Goal: Task Accomplishment & Management: Manage account settings

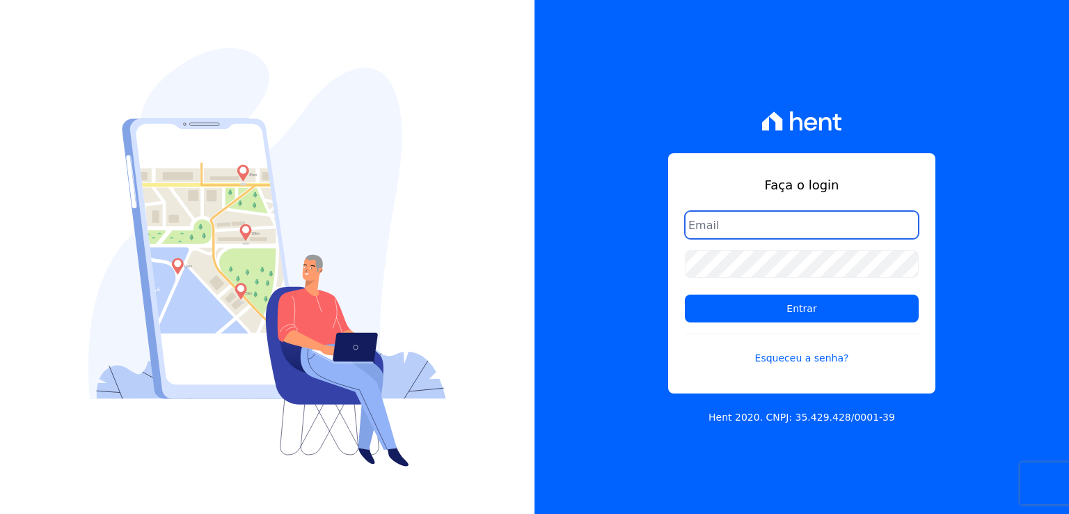
paste input "[EMAIL_ADDRESS][DOMAIN_NAME]"
type input "[EMAIL_ADDRESS][DOMAIN_NAME]"
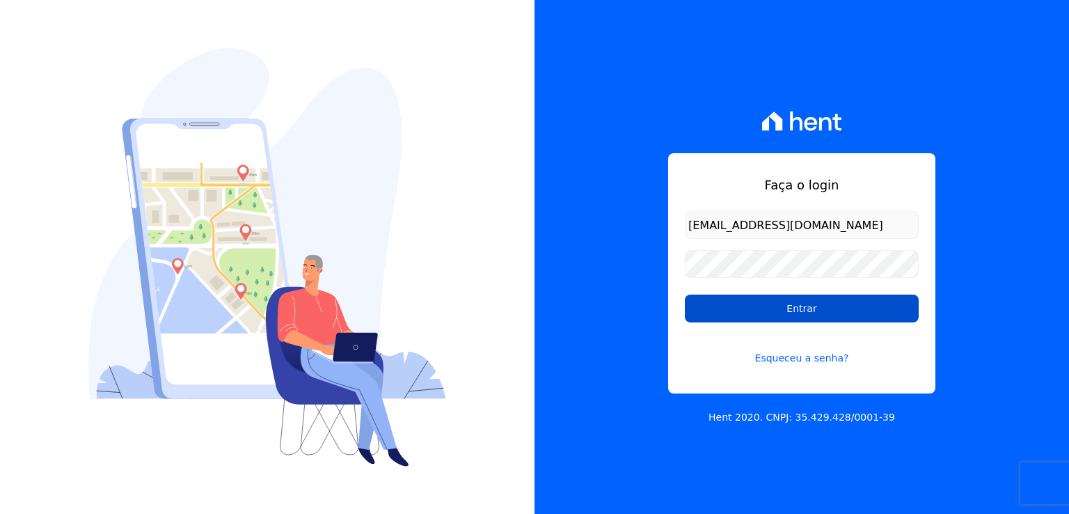
click at [827, 304] on input "Entrar" at bounding box center [802, 308] width 234 height 28
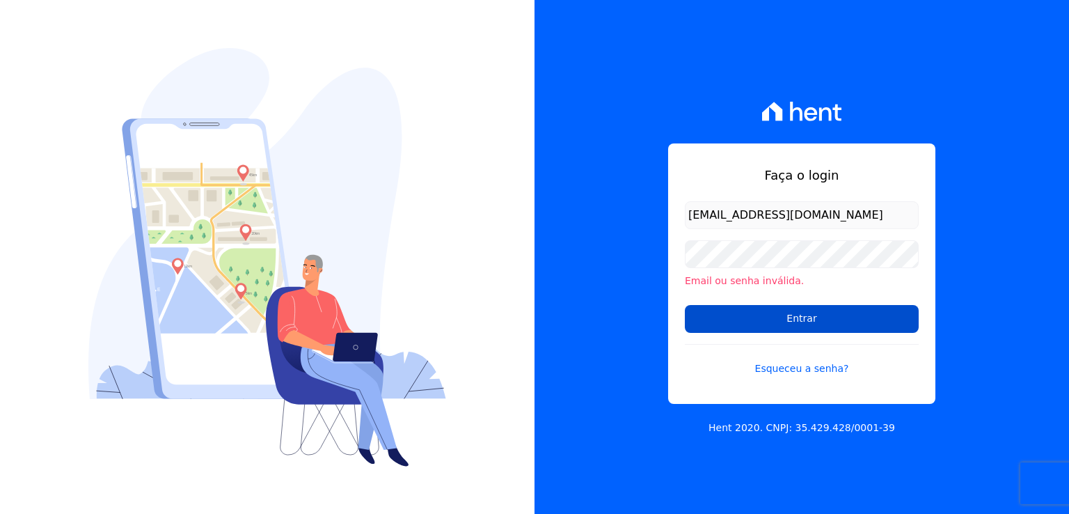
click at [782, 319] on input "Entrar" at bounding box center [802, 319] width 234 height 28
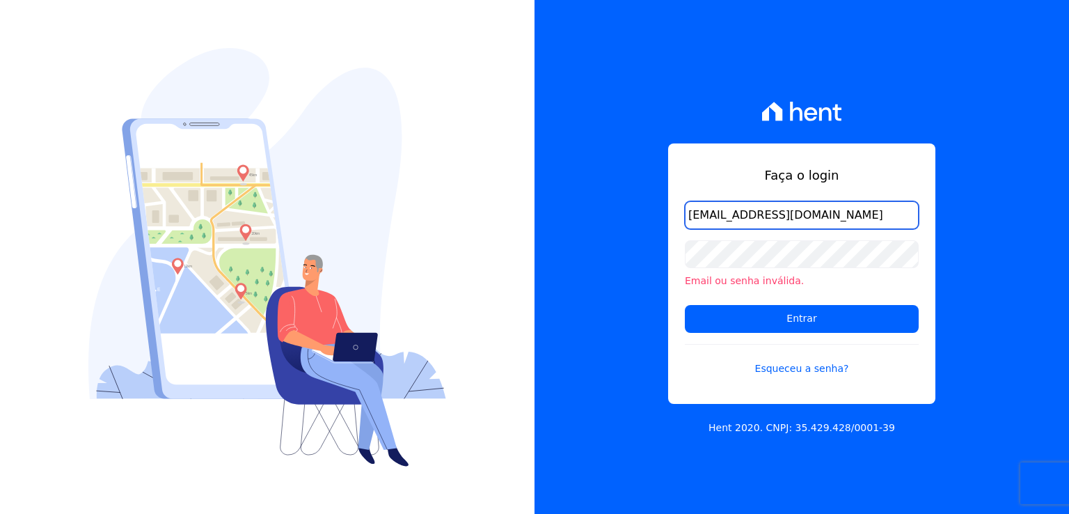
click at [838, 222] on input "taina.mendes@swarealty.com" at bounding box center [802, 215] width 234 height 28
click at [792, 223] on input "email" at bounding box center [802, 215] width 234 height 28
paste input "leandro.rodrigues@swarealty.com"
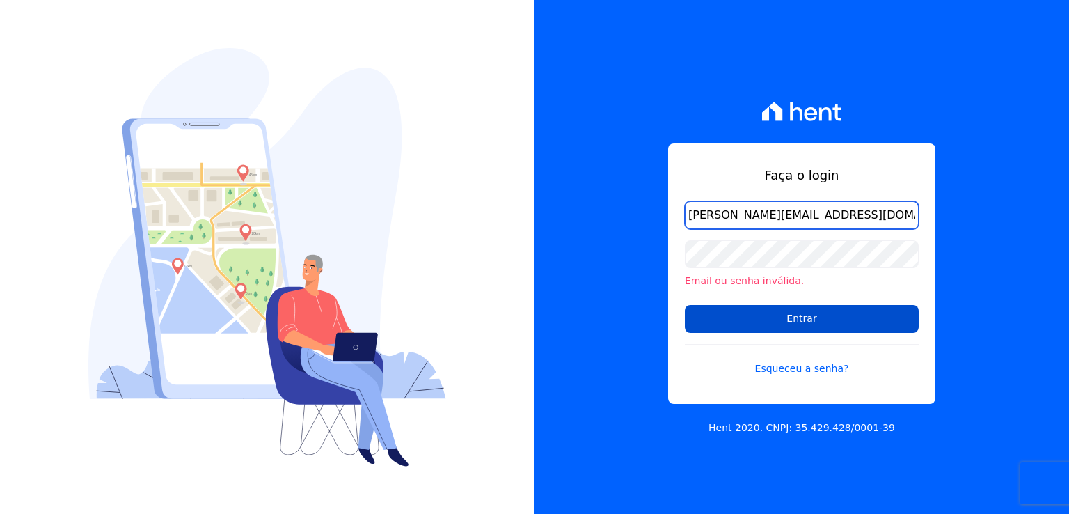
type input "leandro.rodrigues@swarealty.com"
click at [795, 318] on input "Entrar" at bounding box center [802, 319] width 234 height 28
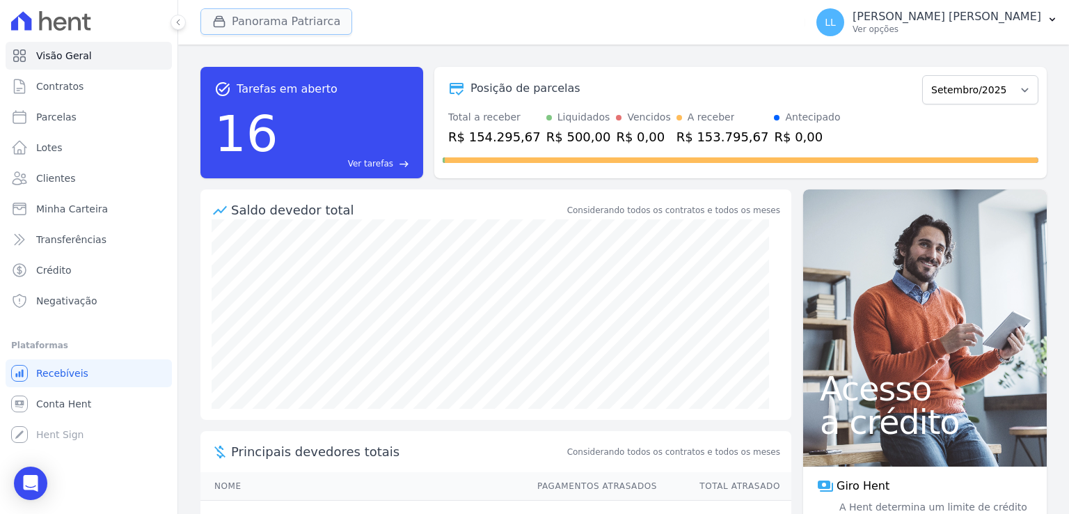
click at [323, 17] on button "Panorama Patriarca" at bounding box center [276, 21] width 152 height 26
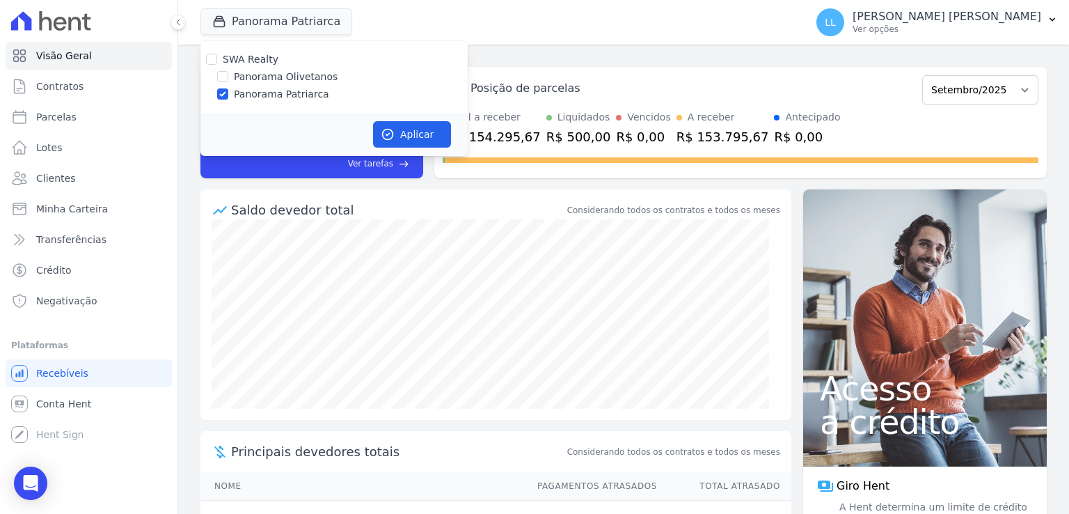
click at [294, 77] on label "Panorama Olivetanos" at bounding box center [286, 77] width 104 height 15
click at [228, 77] on input "Panorama Olivetanos" at bounding box center [222, 76] width 11 height 11
checkbox input "true"
click at [292, 93] on label "Panorama Patriarca" at bounding box center [281, 94] width 95 height 15
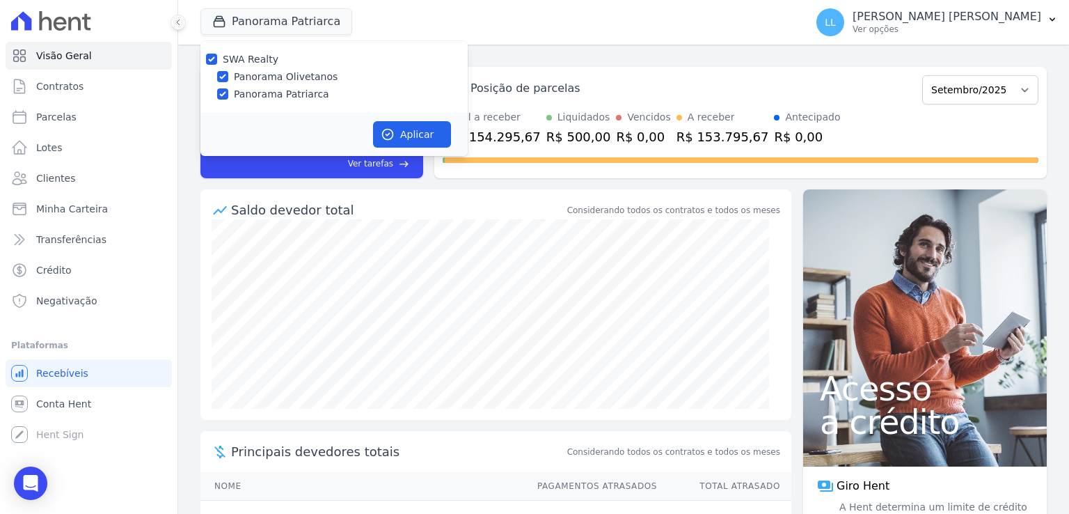
click at [228, 93] on input "Panorama Patriarca" at bounding box center [222, 93] width 11 height 11
checkbox input "false"
click at [397, 127] on button "Aplicar" at bounding box center [412, 134] width 78 height 26
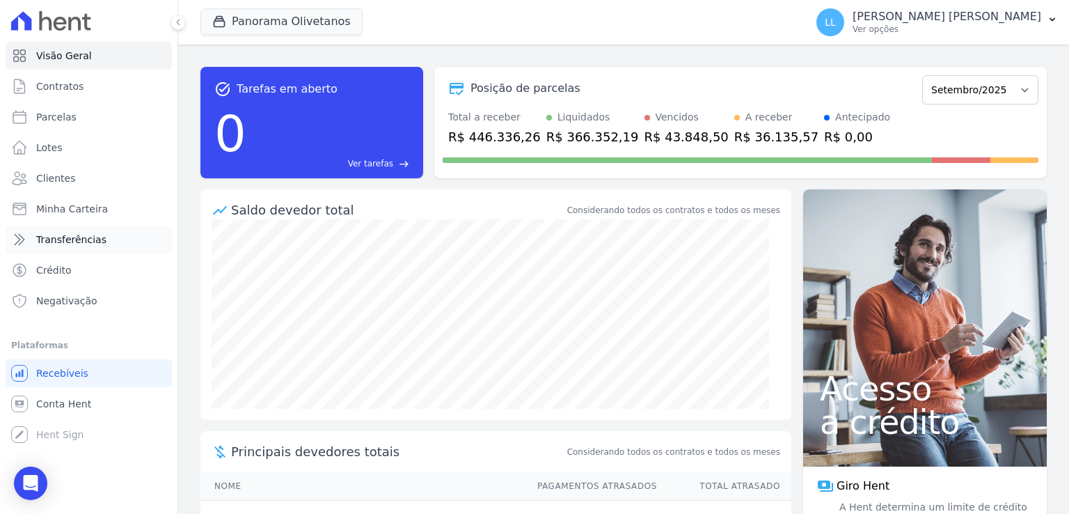
click at [127, 243] on link "Transferências" at bounding box center [89, 240] width 166 height 28
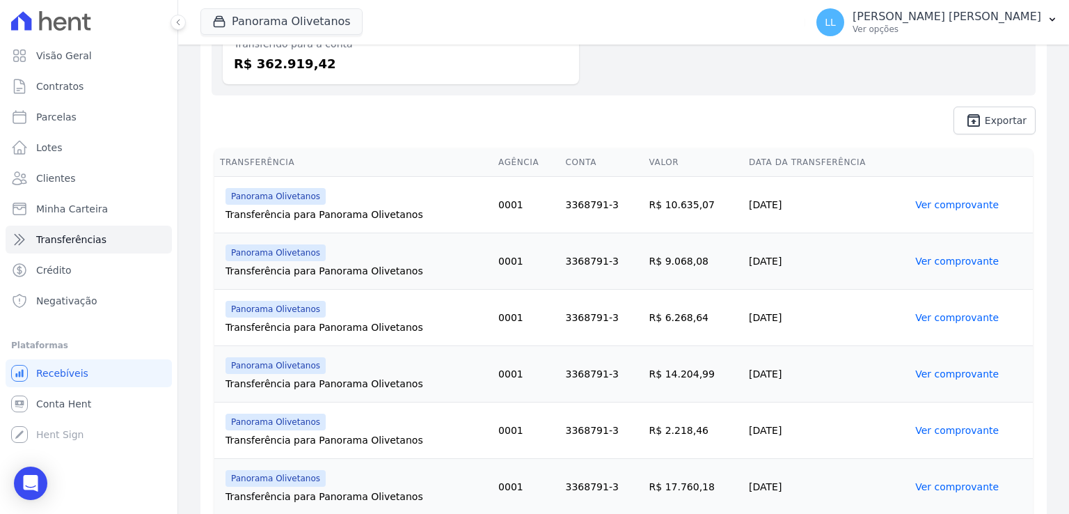
scroll to position [209, 0]
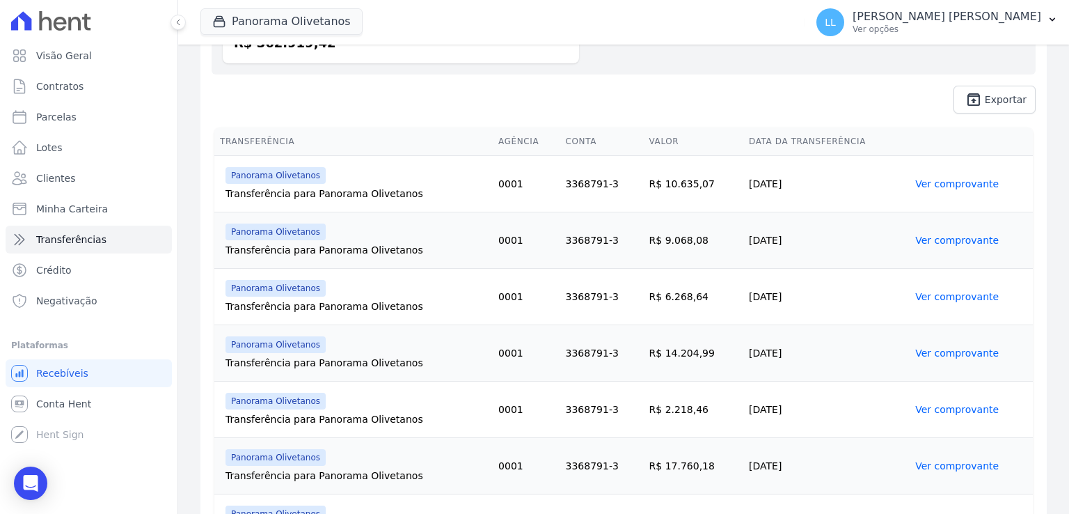
click at [928, 184] on link "Ver comprovante" at bounding box center [957, 183] width 84 height 11
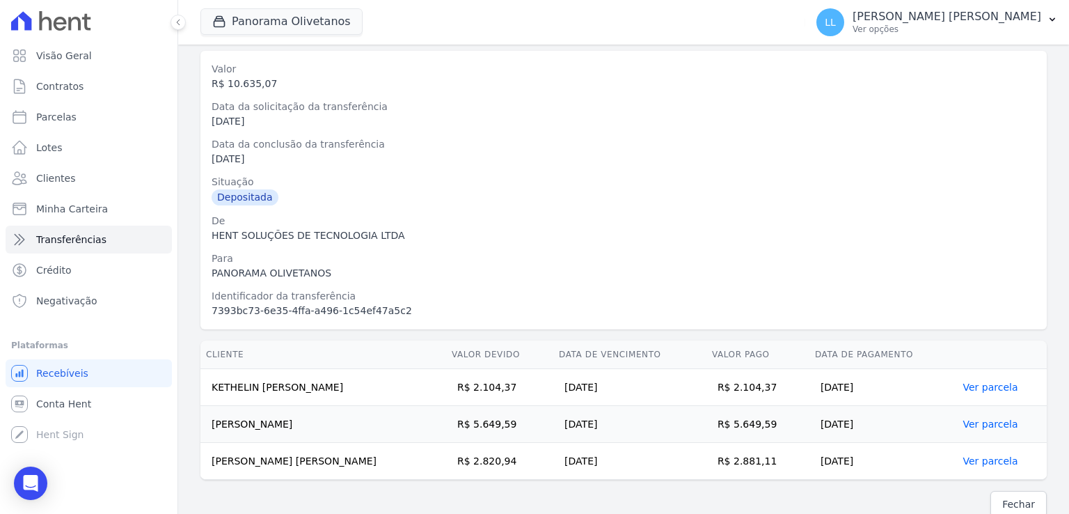
scroll to position [84, 0]
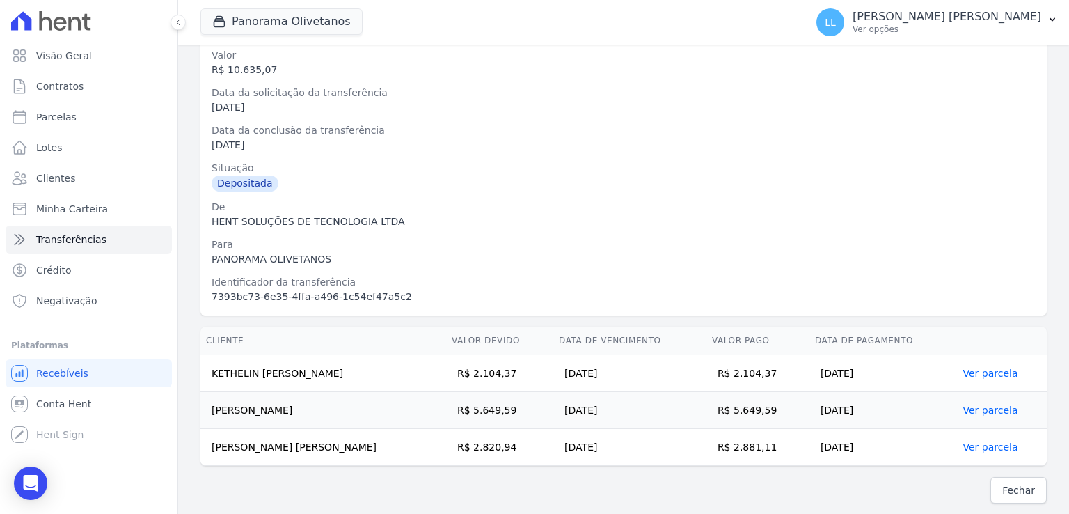
drag, startPoint x: 255, startPoint y: 142, endPoint x: 207, endPoint y: 129, distance: 49.8
click at [207, 129] on div "Valor R$ 10.635,07 Data da solicitação da transferência [DATE] Data da conclusã…" at bounding box center [623, 176] width 846 height 278
